Goal: Task Accomplishment & Management: Manage account settings

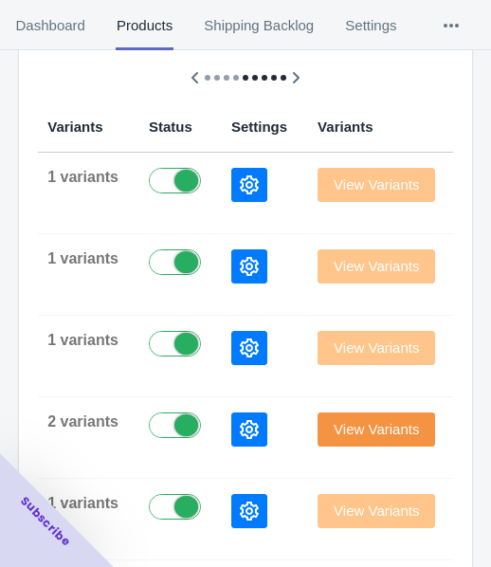
scroll to position [284, 0]
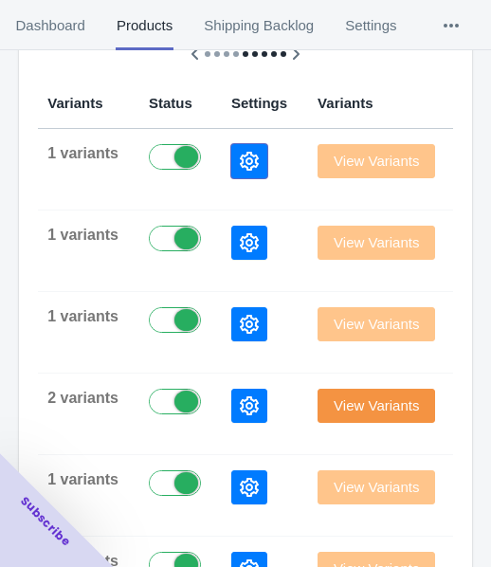
click at [240, 166] on icon "button" at bounding box center [249, 161] width 19 height 19
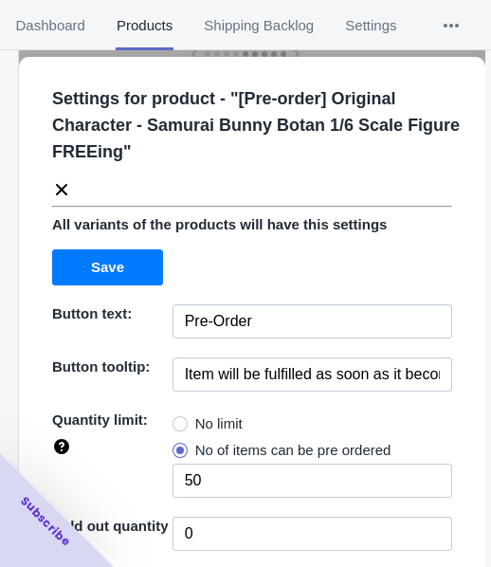
click at [231, 426] on span "No limit" at bounding box center [218, 423] width 47 height 19
click at [178, 420] on input "No limit" at bounding box center [177, 419] width 1 height 1
radio input "true"
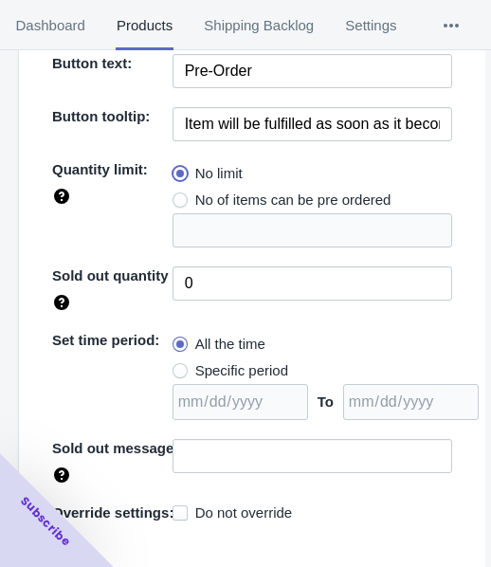
scroll to position [275, 0]
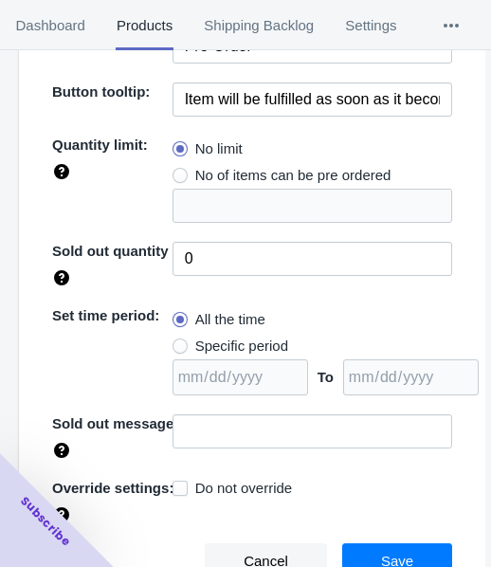
click at [244, 345] on span "Specific period" at bounding box center [241, 345] width 93 height 19
click at [178, 342] on input "Specific period" at bounding box center [177, 341] width 1 height 1
radio input "true"
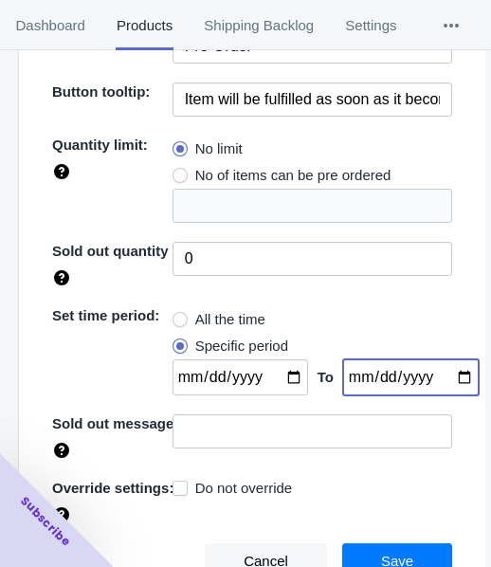
click at [443, 374] on input "date" at bounding box center [410, 377] width 135 height 36
type input "[DATE]"
click at [280, 375] on input "date" at bounding box center [239, 377] width 135 height 36
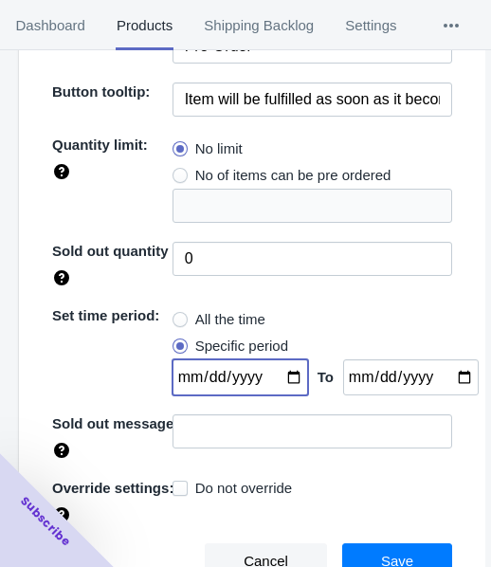
type input "[DATE]"
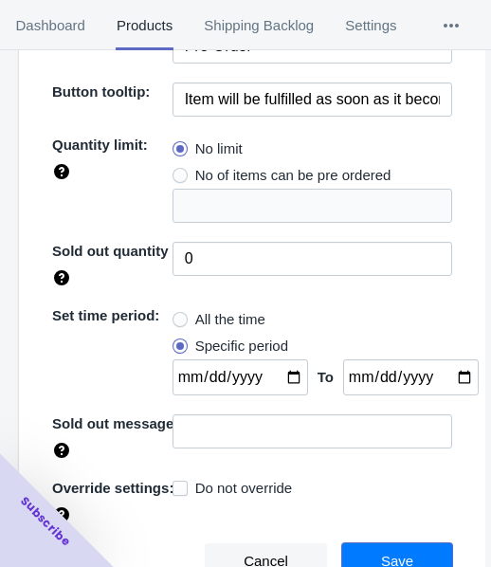
click at [415, 561] on button "Save" at bounding box center [397, 561] width 110 height 36
